Goal: Contribute content: Add original content to the website for others to see

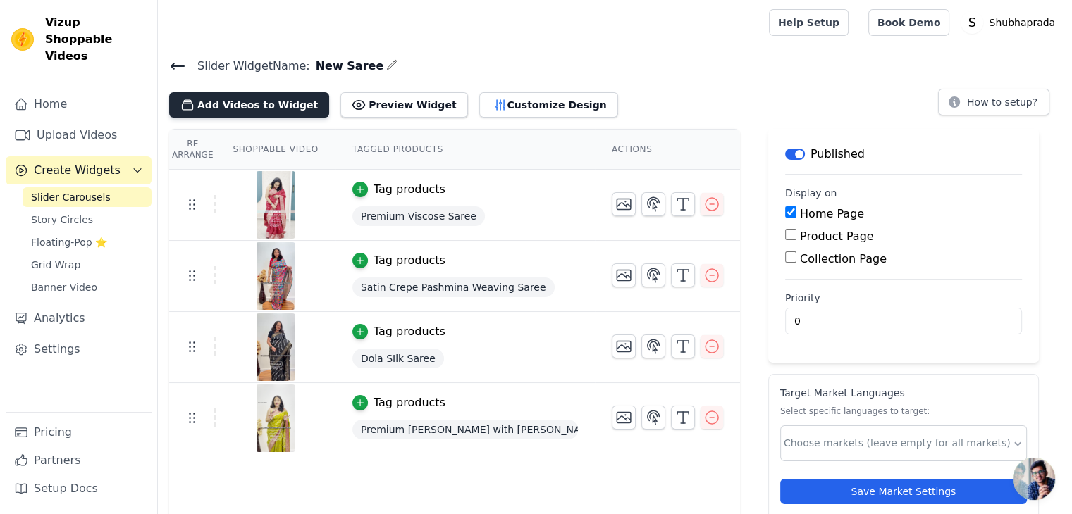
click at [252, 102] on button "Add Videos to Widget" at bounding box center [249, 104] width 160 height 25
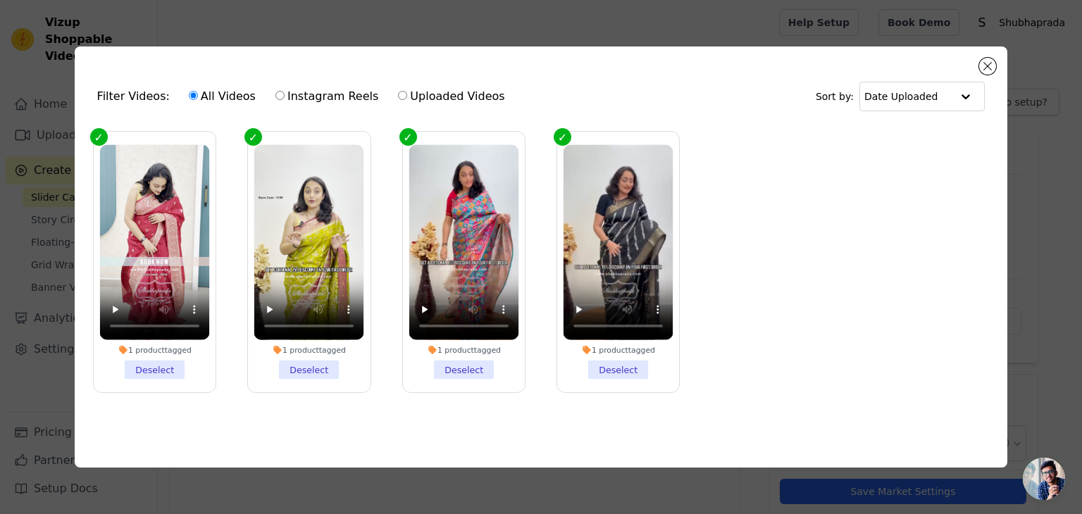
click at [398, 96] on input "Uploaded Videos" at bounding box center [402, 95] width 9 height 9
radio input "true"
click at [189, 92] on input "All Videos" at bounding box center [193, 95] width 9 height 9
radio input "true"
click at [985, 60] on button "Close modal" at bounding box center [988, 66] width 17 height 17
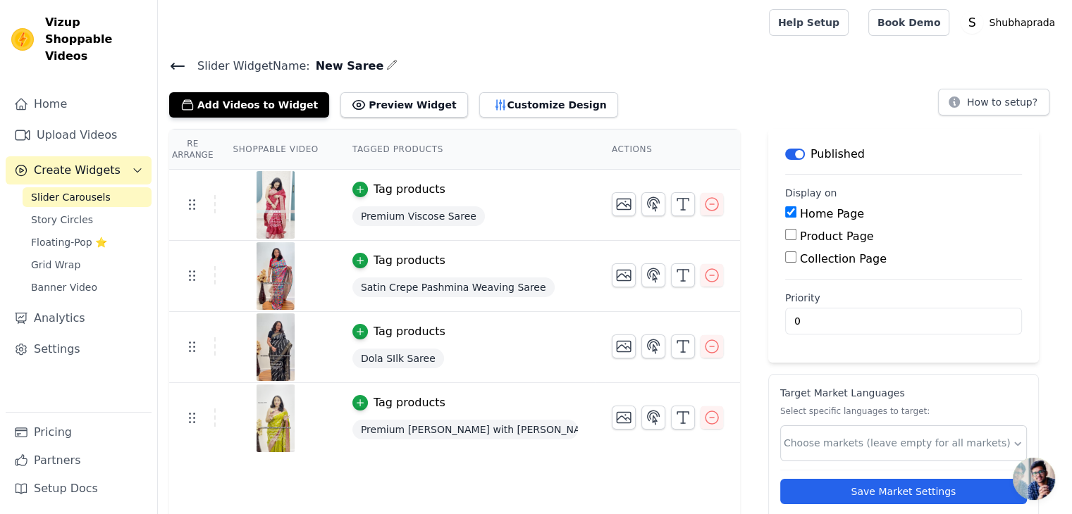
click at [77, 190] on span "Slider Carousels" at bounding box center [71, 197] width 80 height 14
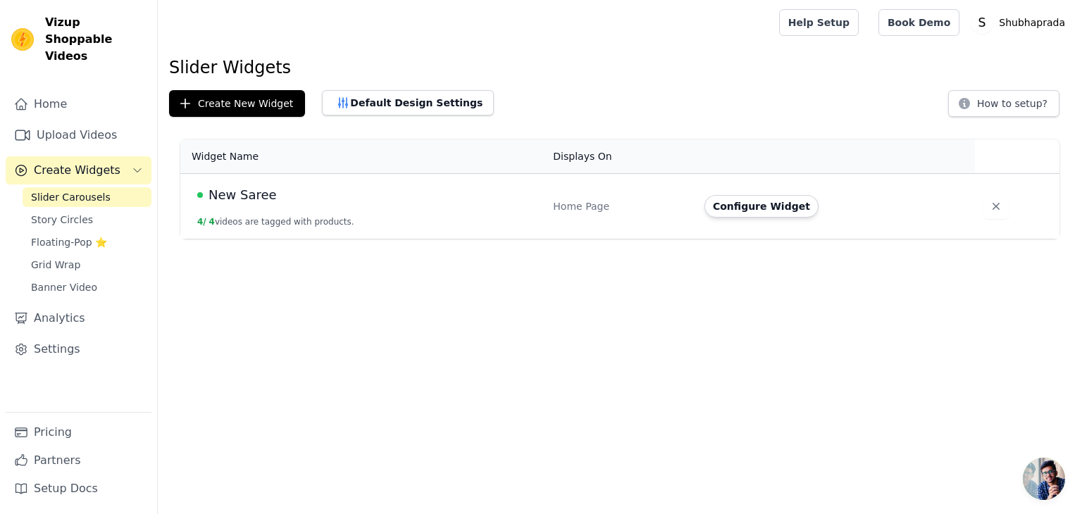
click at [244, 189] on span "New Saree" at bounding box center [243, 195] width 68 height 20
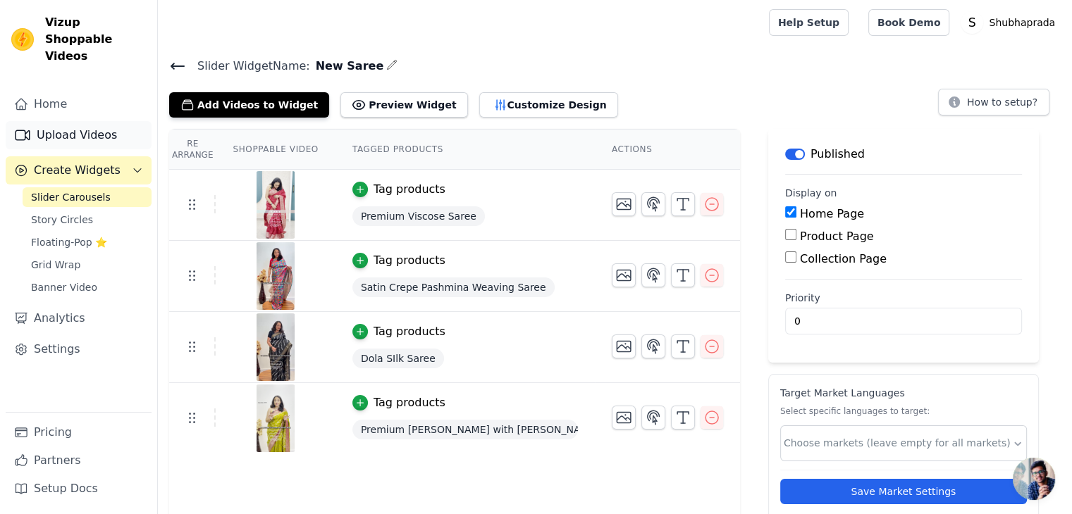
click at [70, 121] on link "Upload Videos" at bounding box center [79, 135] width 146 height 28
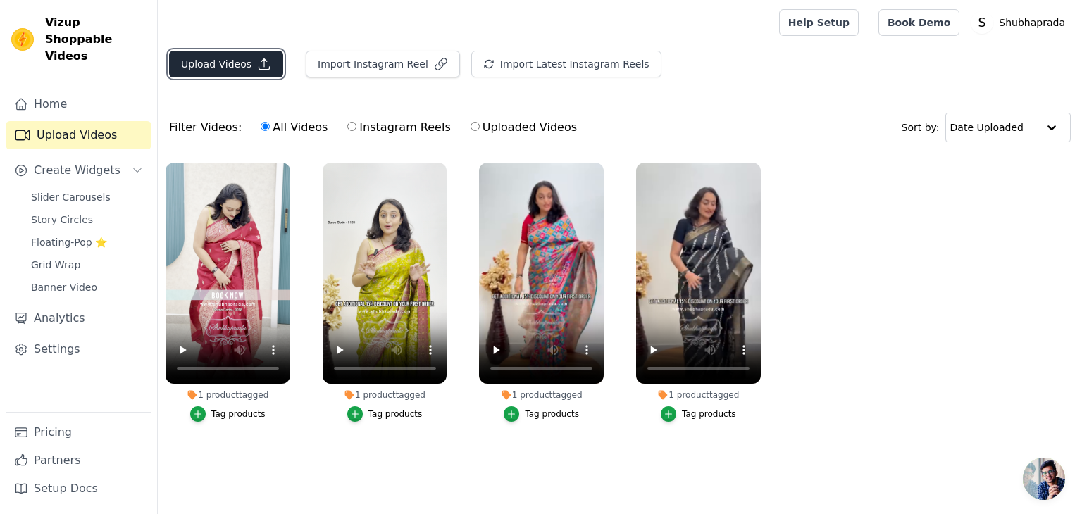
click at [235, 70] on button "Upload Videos" at bounding box center [226, 64] width 114 height 27
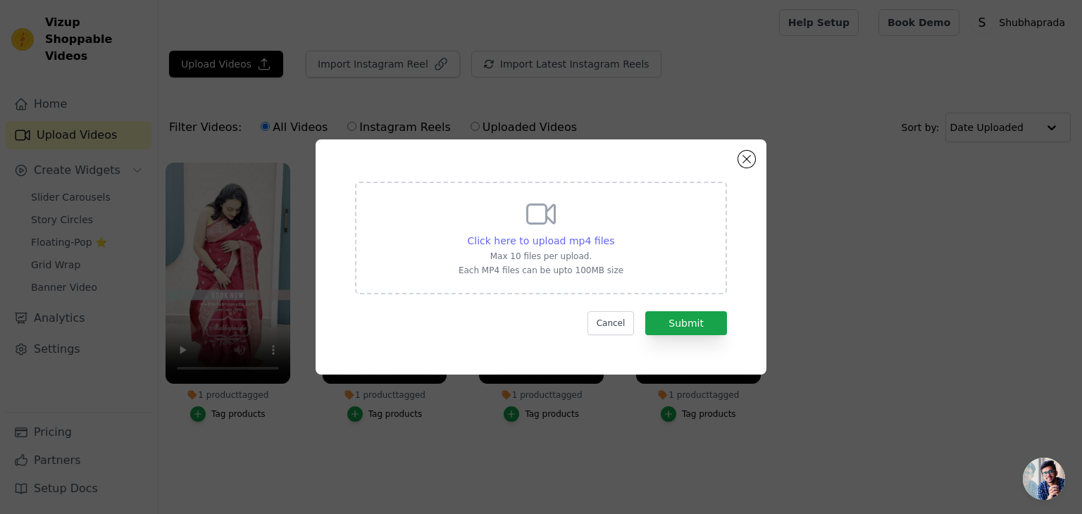
click at [538, 245] on span "Click here to upload mp4 files" at bounding box center [541, 240] width 147 height 11
click at [614, 234] on input "Click here to upload mp4 files Max 10 files per upload. Each MP4 files can be u…" at bounding box center [614, 233] width 1 height 1
type input "C:\fakepath\brocade.MP4"
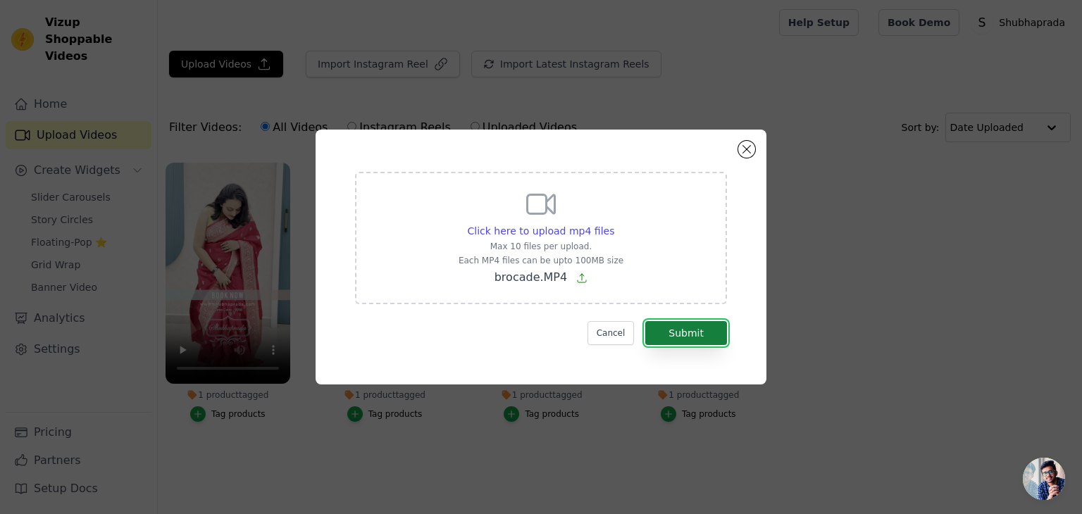
click at [696, 335] on button "Submit" at bounding box center [687, 333] width 82 height 24
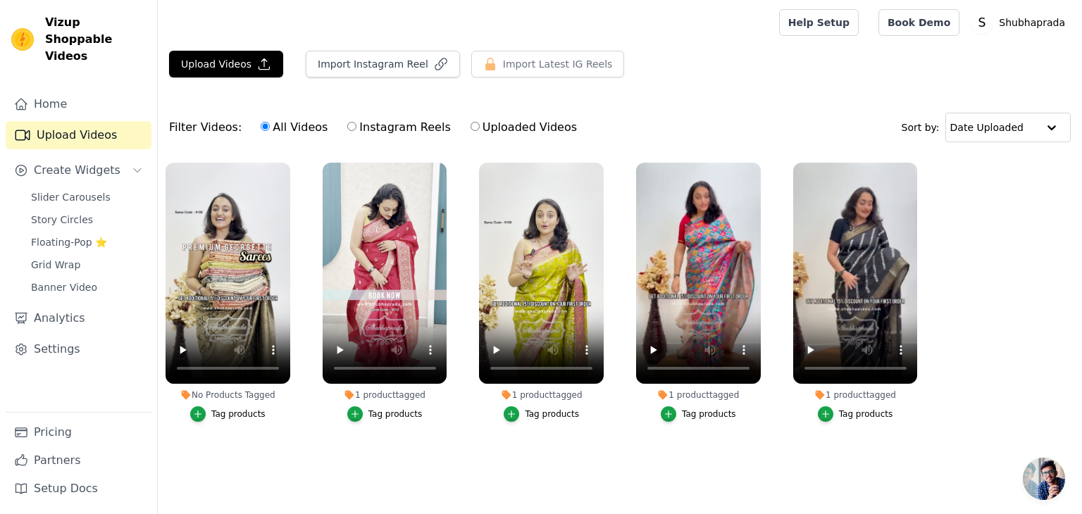
click at [234, 417] on div "Tag products" at bounding box center [238, 414] width 54 height 11
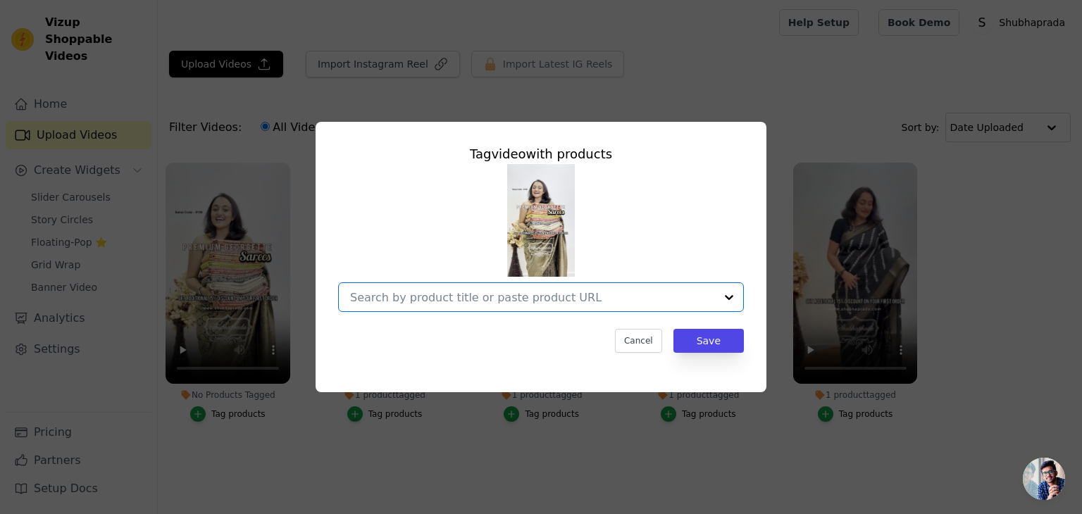
click at [404, 291] on input "No Products Tagged Tag video with products Option undefined, selected. Select i…" at bounding box center [532, 297] width 365 height 13
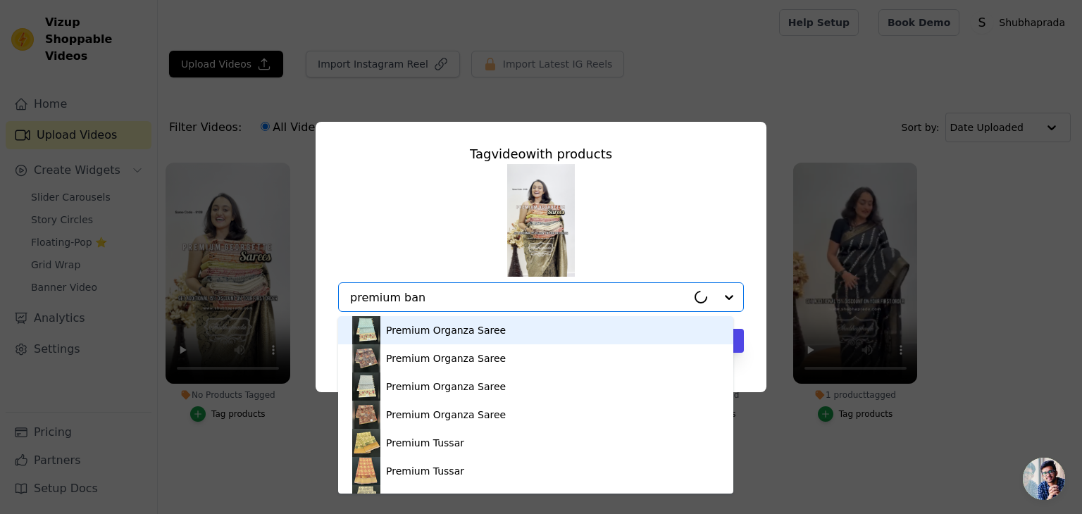
type input "premium bana"
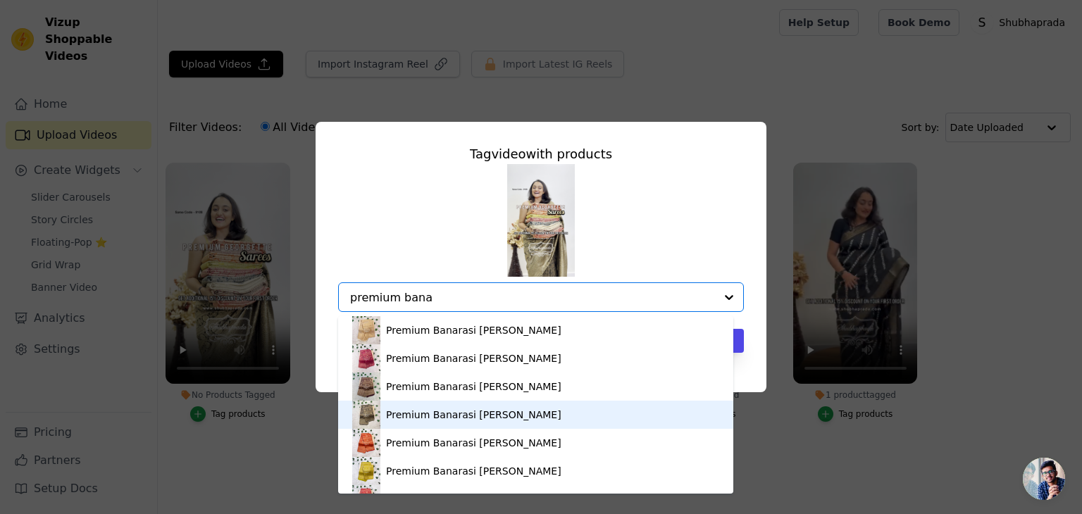
click at [398, 417] on div "Premium Banarasi Georgette Saree" at bounding box center [473, 415] width 175 height 14
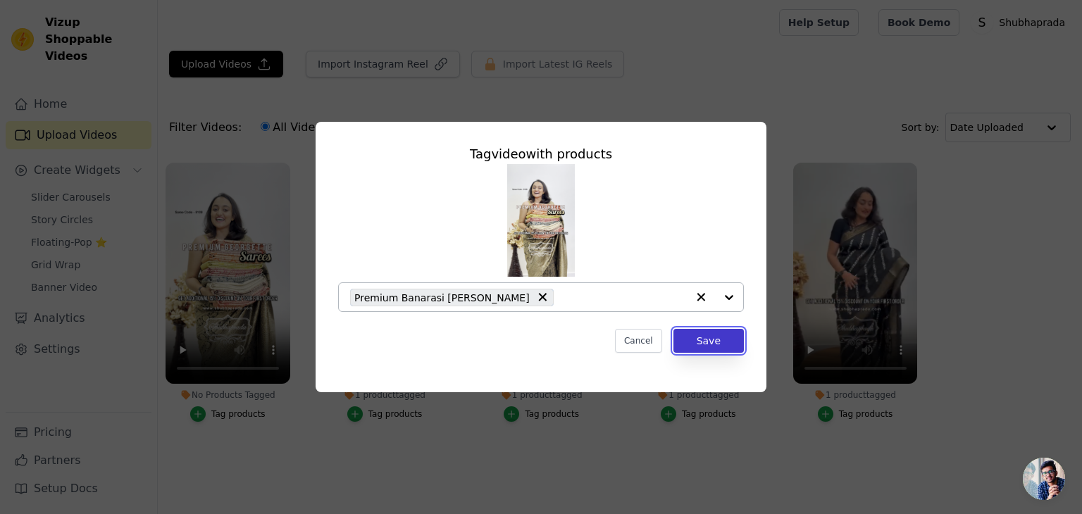
click at [709, 342] on button "Save" at bounding box center [709, 341] width 70 height 24
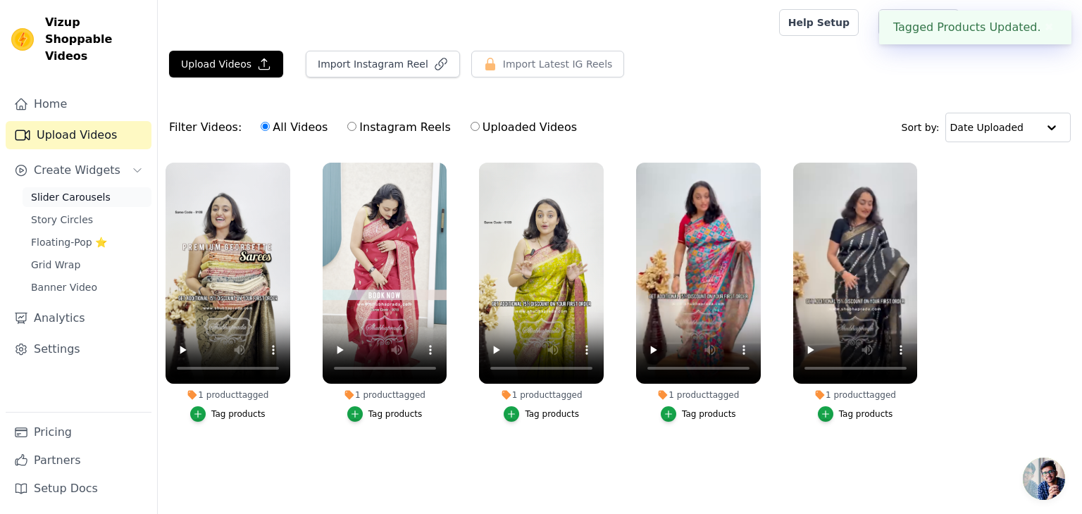
click at [78, 190] on span "Slider Carousels" at bounding box center [71, 197] width 80 height 14
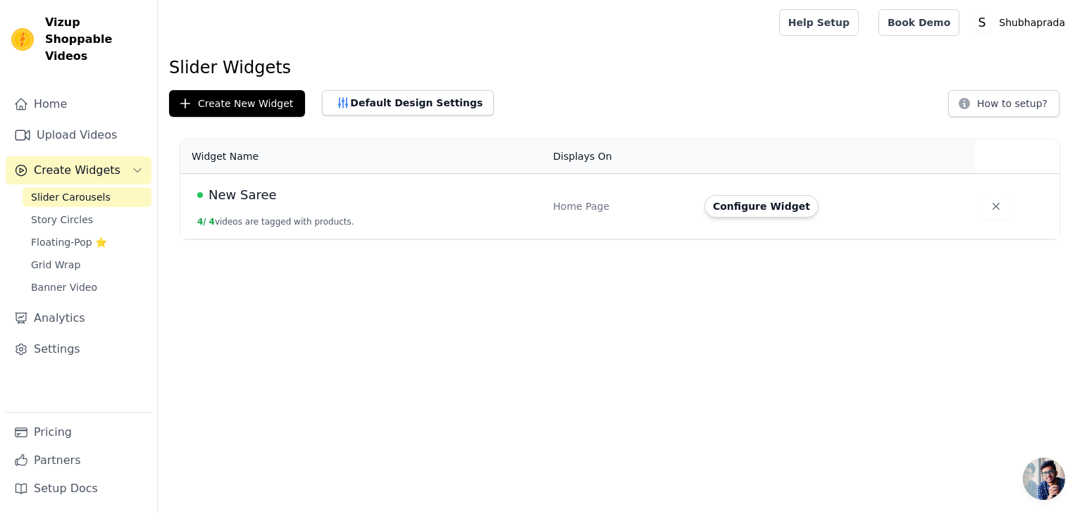
click at [238, 198] on span "New Saree" at bounding box center [243, 195] width 68 height 20
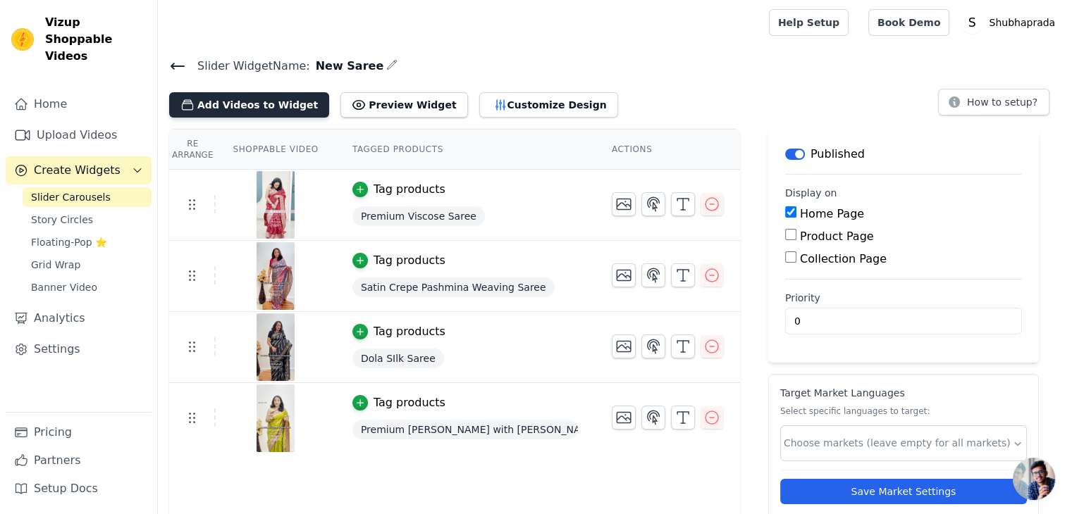
click at [252, 105] on button "Add Videos to Widget" at bounding box center [249, 104] width 160 height 25
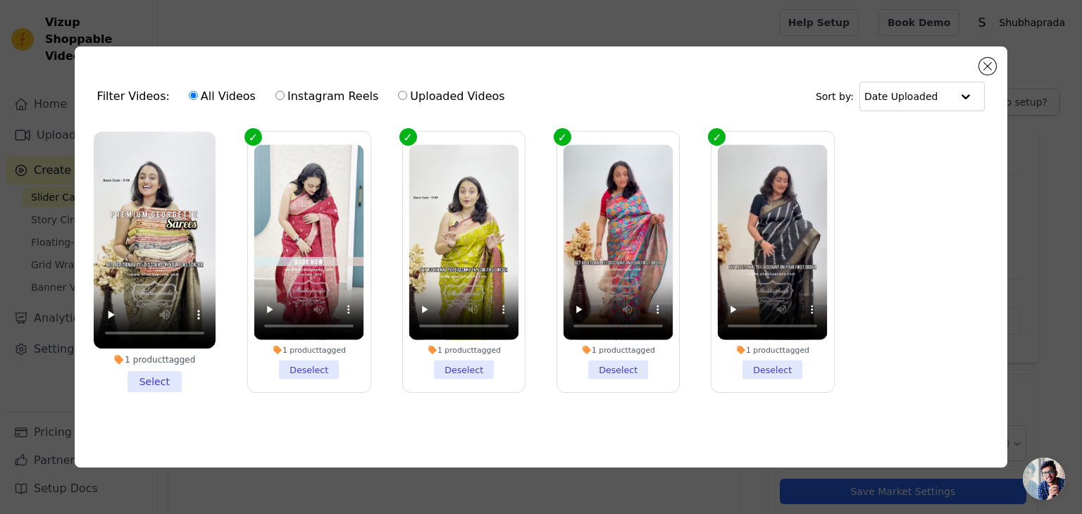
click at [159, 378] on li "1 product tagged Select" at bounding box center [155, 262] width 122 height 261
click at [0, 0] on input "1 product tagged Select" at bounding box center [0, 0] width 0 height 0
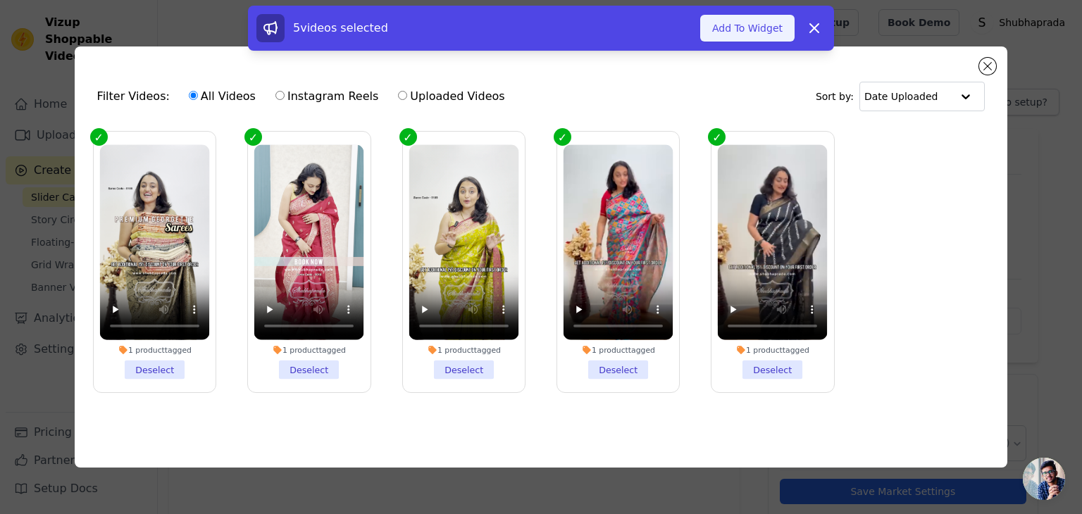
click at [743, 29] on button "Add To Widget" at bounding box center [748, 28] width 94 height 27
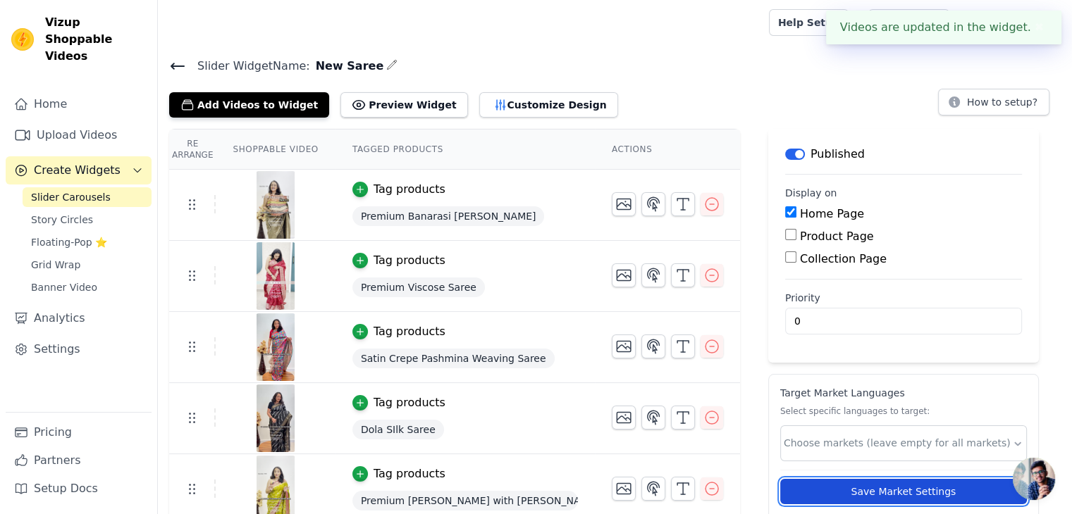
click at [880, 487] on button "Save Market Settings" at bounding box center [903, 491] width 247 height 25
